Goal: Check status

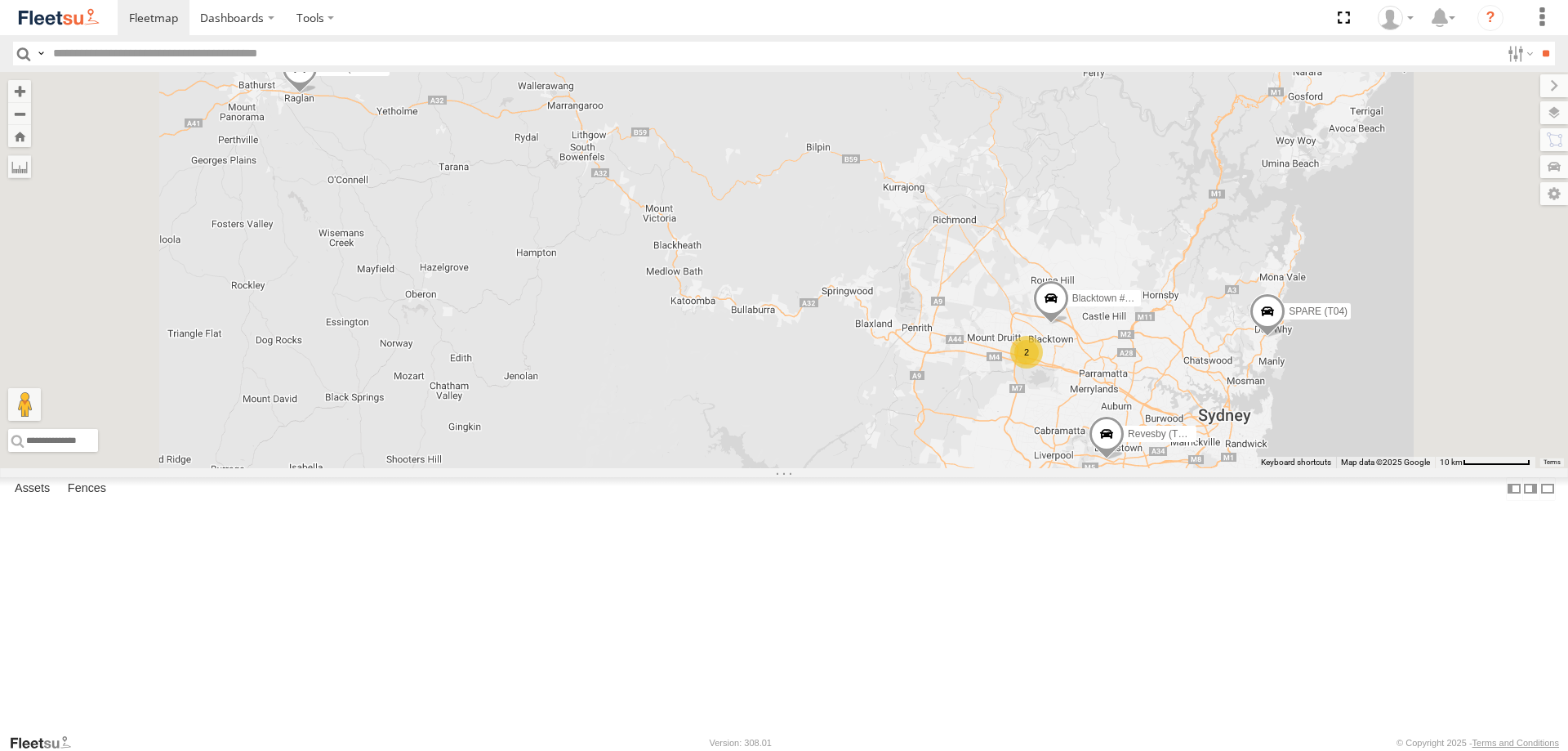
click at [0, 0] on div at bounding box center [0, 0] width 0 height 0
click at [1070, 324] on span at bounding box center [1051, 302] width 36 height 44
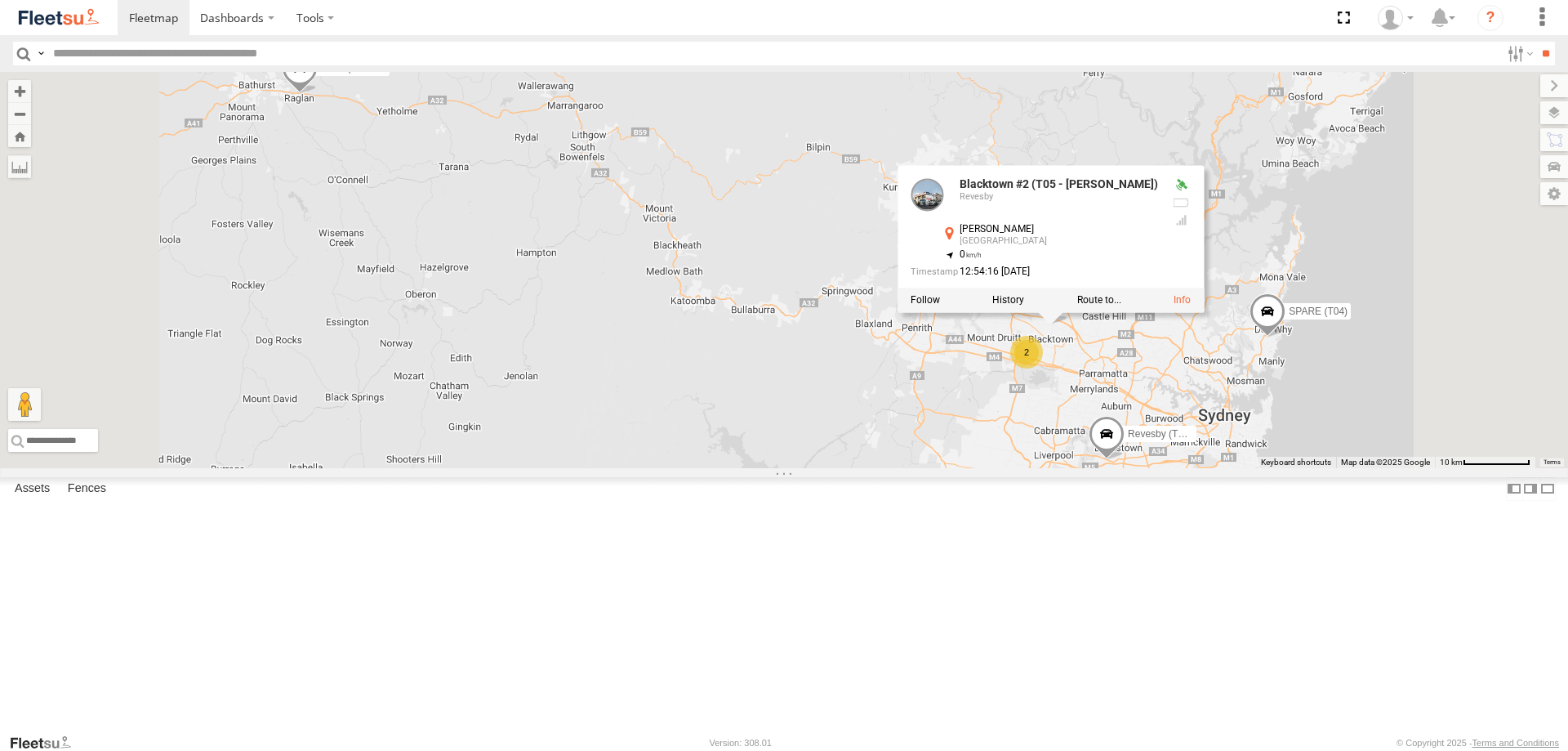
click at [1295, 249] on div "2 Rural (T08 - [PERSON_NAME]) Blacktown #2 (T05 - [PERSON_NAME]) Revesby (T07 -…" at bounding box center [784, 269] width 1568 height 397
click at [1289, 334] on span at bounding box center [1270, 311] width 36 height 44
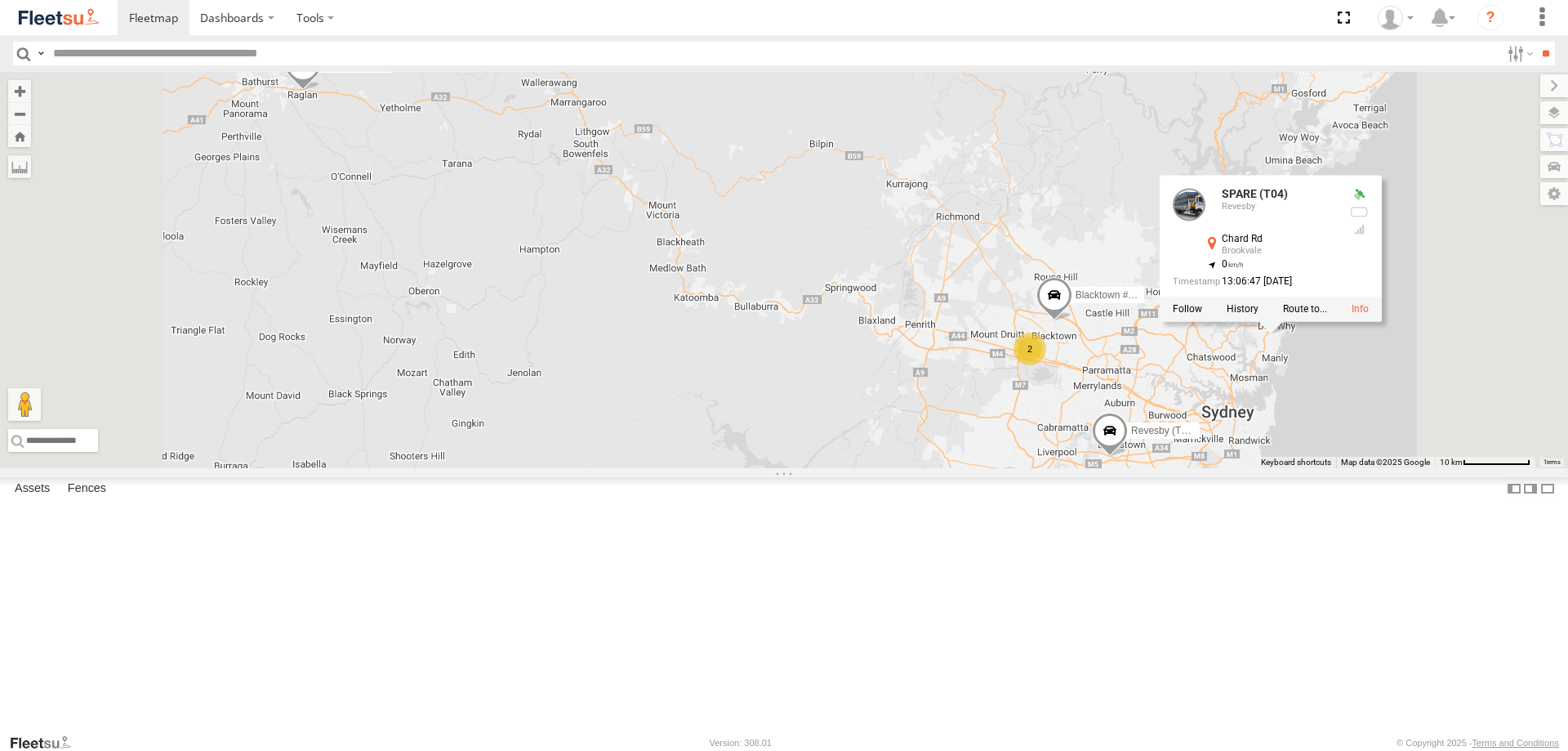
click at [1129, 457] on span at bounding box center [1110, 434] width 36 height 44
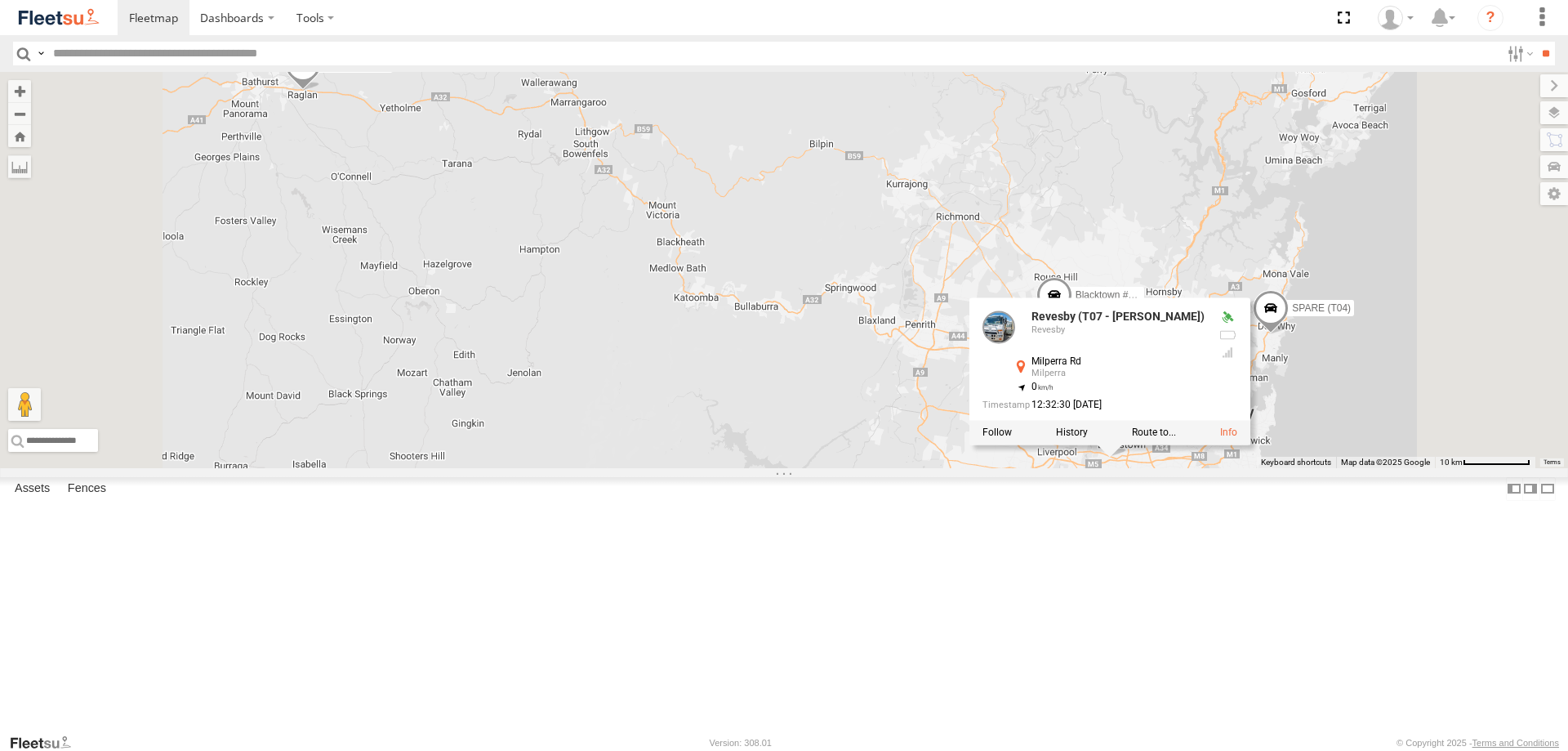
click at [1317, 335] on div "2 Rural (T08 - [PERSON_NAME]) Blacktown #2 (T05 - [PERSON_NAME]) Revesby (T07 -…" at bounding box center [784, 269] width 1568 height 397
click at [1165, 468] on div "2 Rural (T08 - [PERSON_NAME]) Blacktown #2 (T05 - [PERSON_NAME]) Revesby (T07 -…" at bounding box center [784, 269] width 1568 height 397
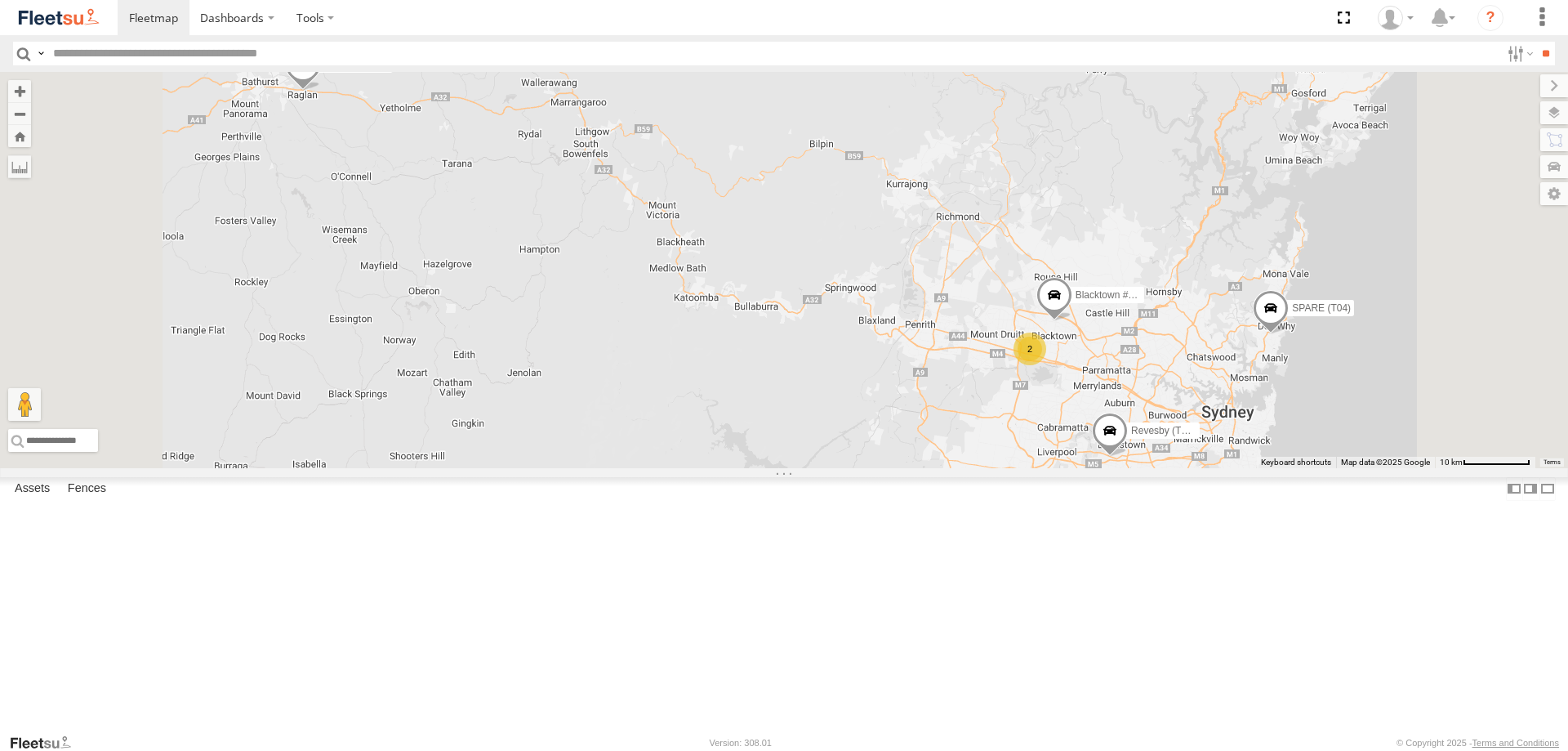
click at [1046, 365] on div "2" at bounding box center [1030, 349] width 32 height 32
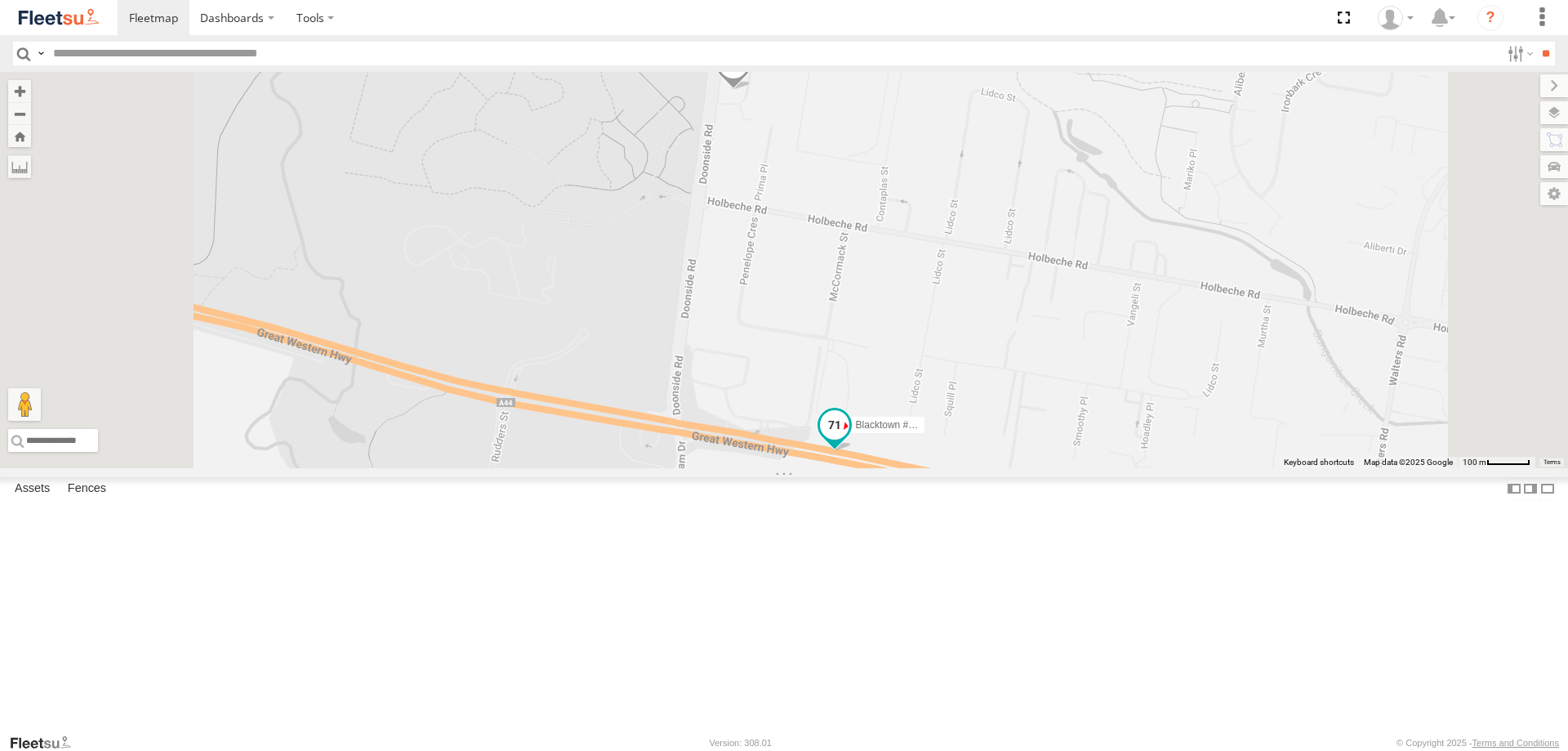
click at [850, 440] on span at bounding box center [835, 425] width 29 height 29
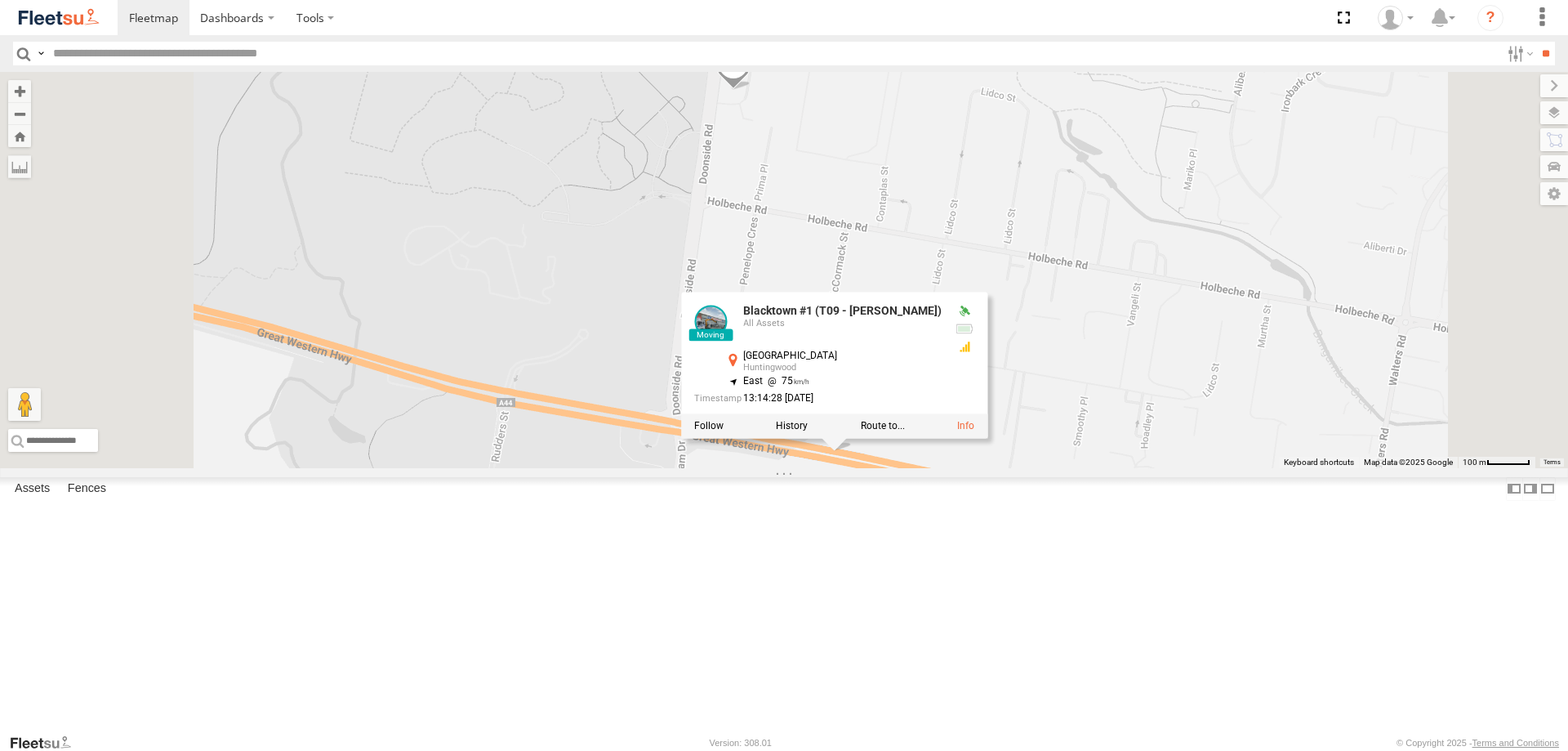
click at [0, 0] on div "Blacktown #1 (T09 - [PERSON_NAME])" at bounding box center [0, 0] width 0 height 0
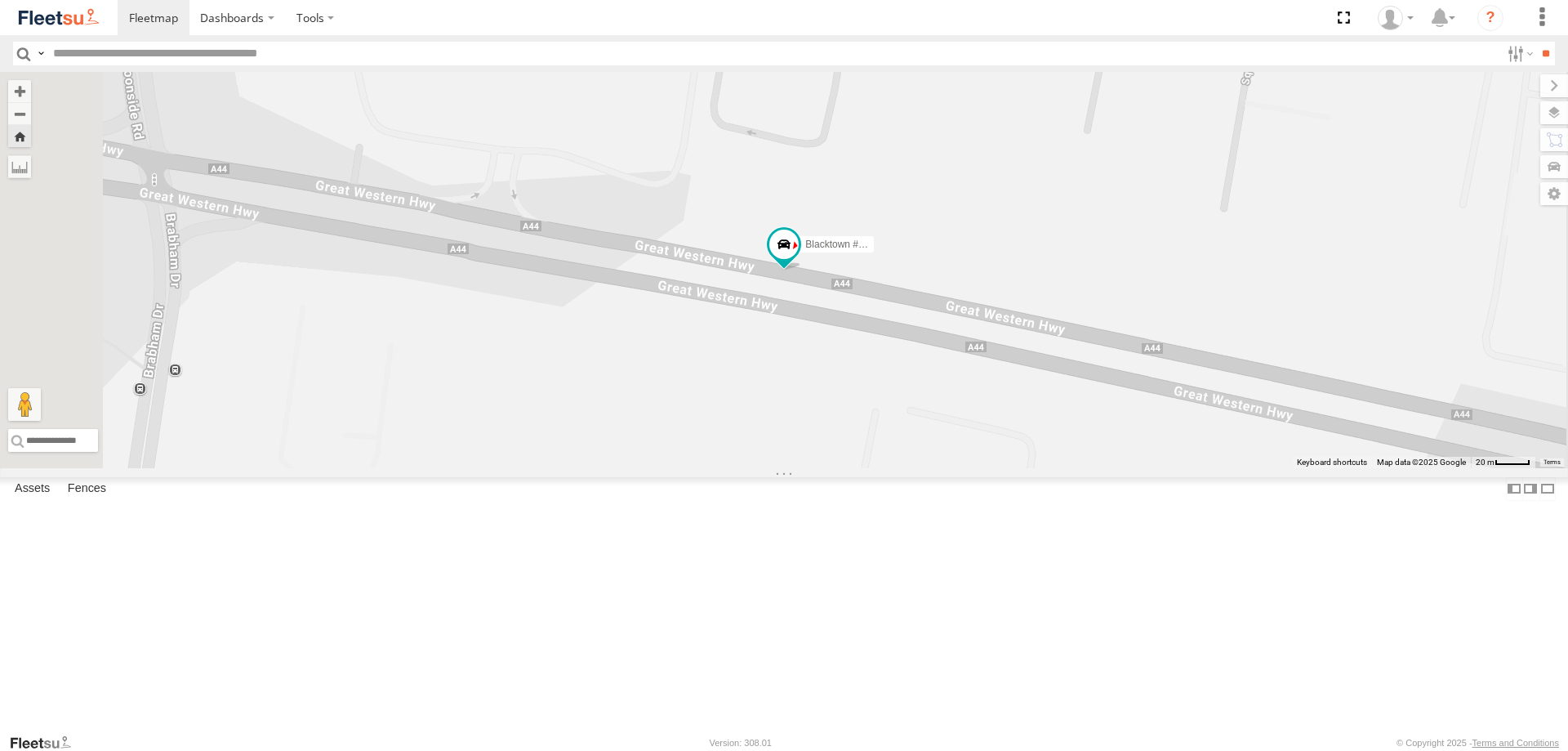
click at [0, 0] on div "All Assets" at bounding box center [0, 0] width 0 height 0
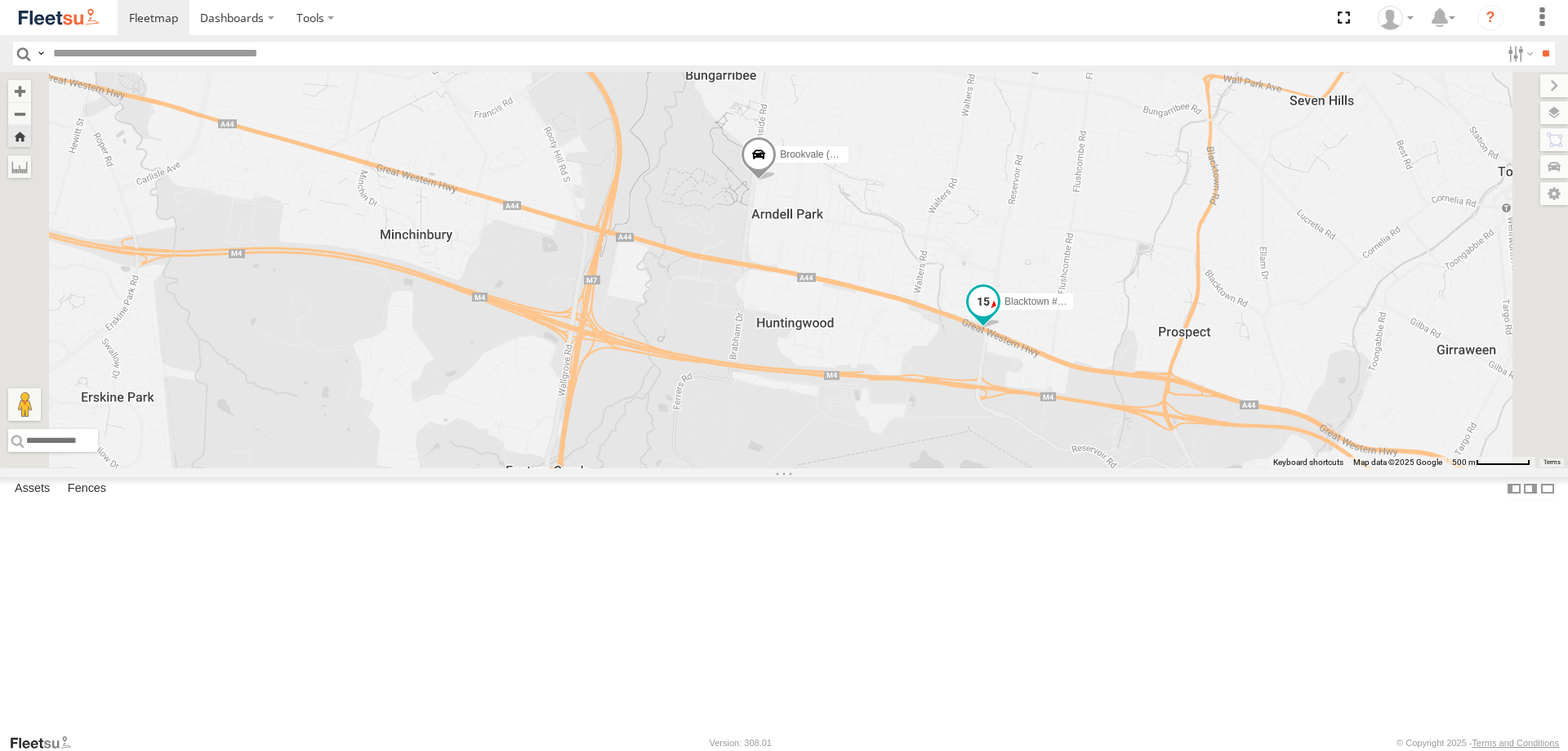
click at [998, 316] on span at bounding box center [984, 302] width 29 height 29
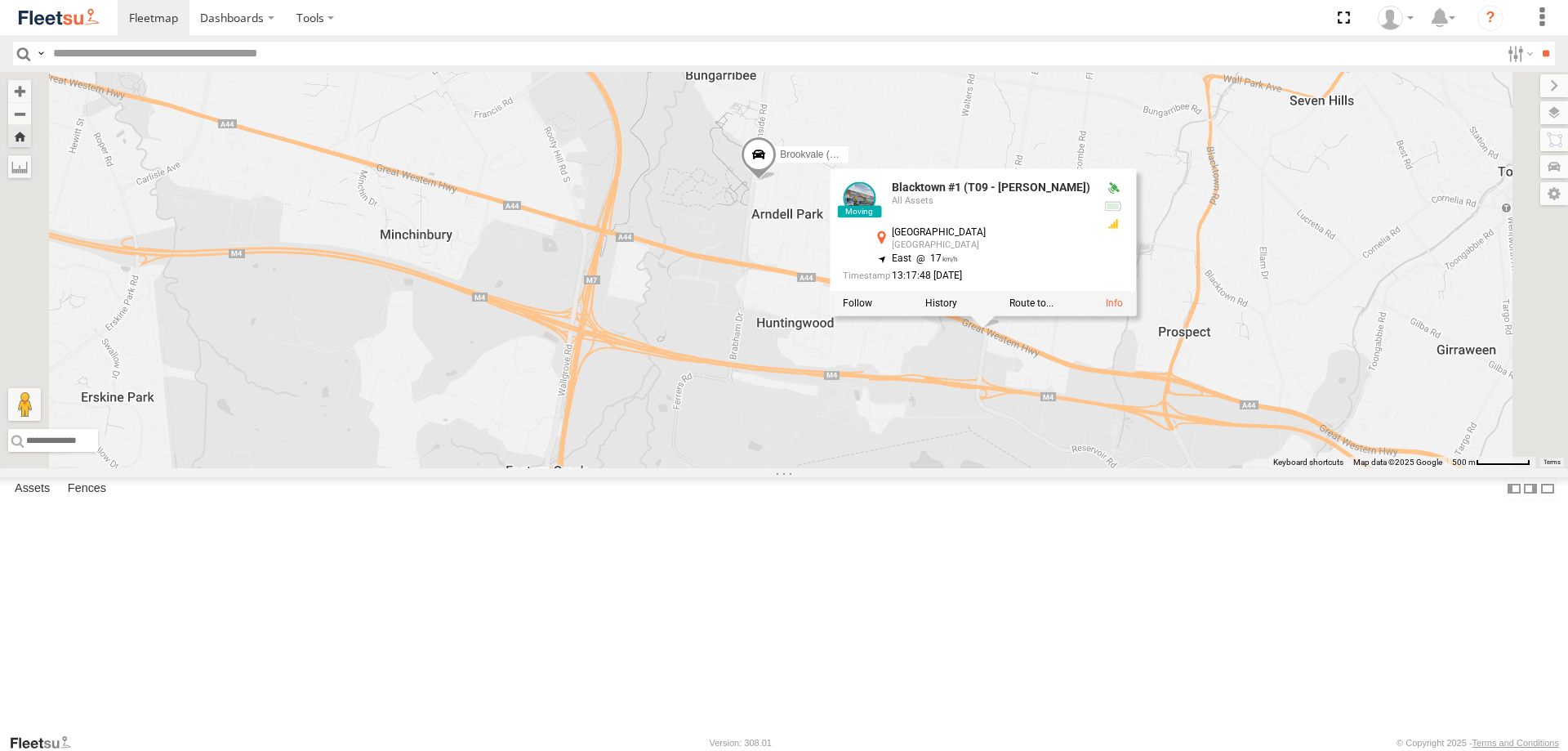
click at [1216, 181] on div "Brookvale (T10 - [PERSON_NAME]) Blacktown #1 (T09 - [PERSON_NAME]) Blacktown #1…" at bounding box center [784, 269] width 1568 height 397
